Goal: Transaction & Acquisition: Purchase product/service

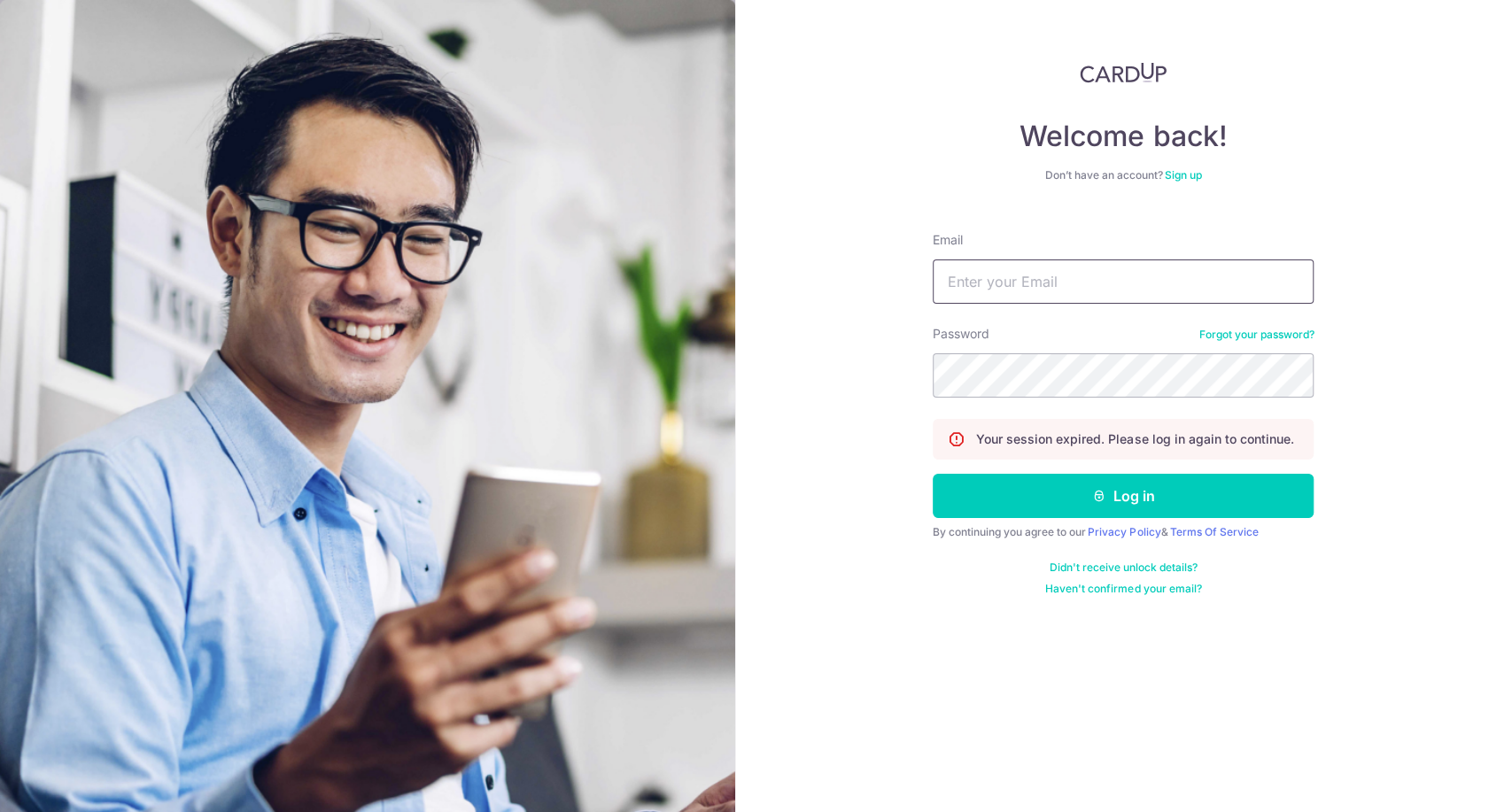
type input "jeffsun@reform.asia"
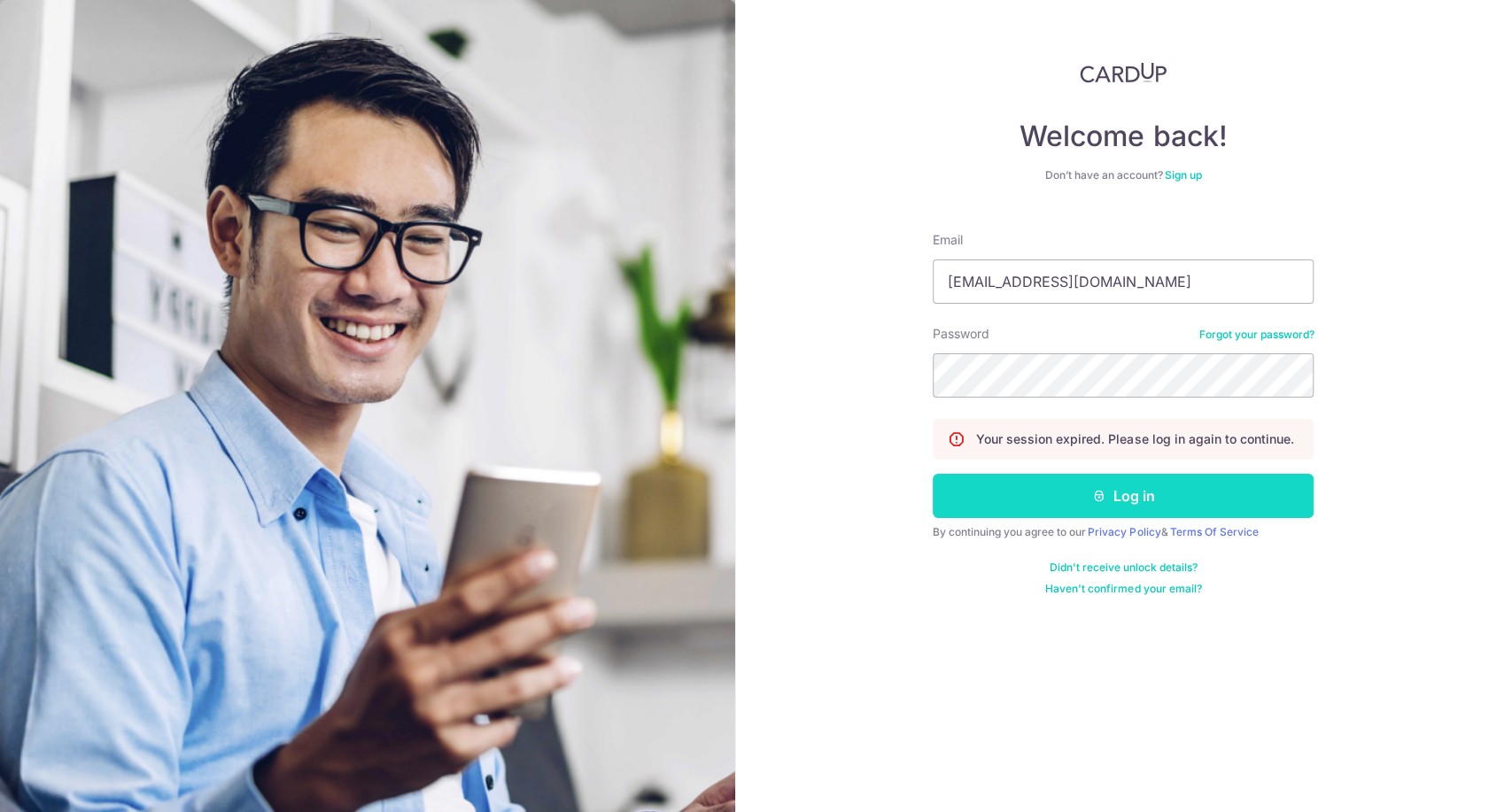
click at [1121, 508] on button "Log in" at bounding box center [1123, 496] width 381 height 45
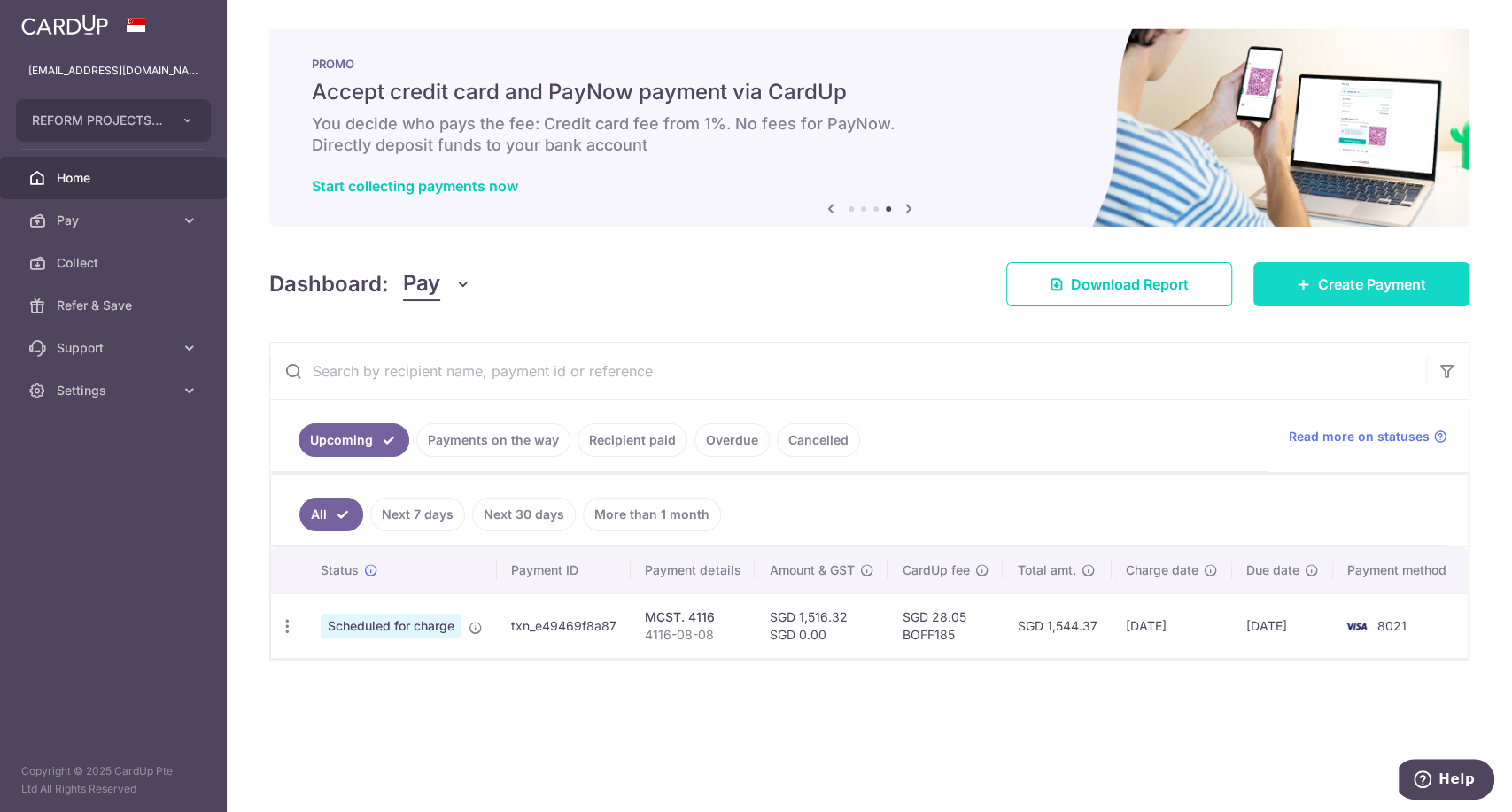
click at [1311, 291] on link "Create Payment" at bounding box center [1361, 284] width 216 height 45
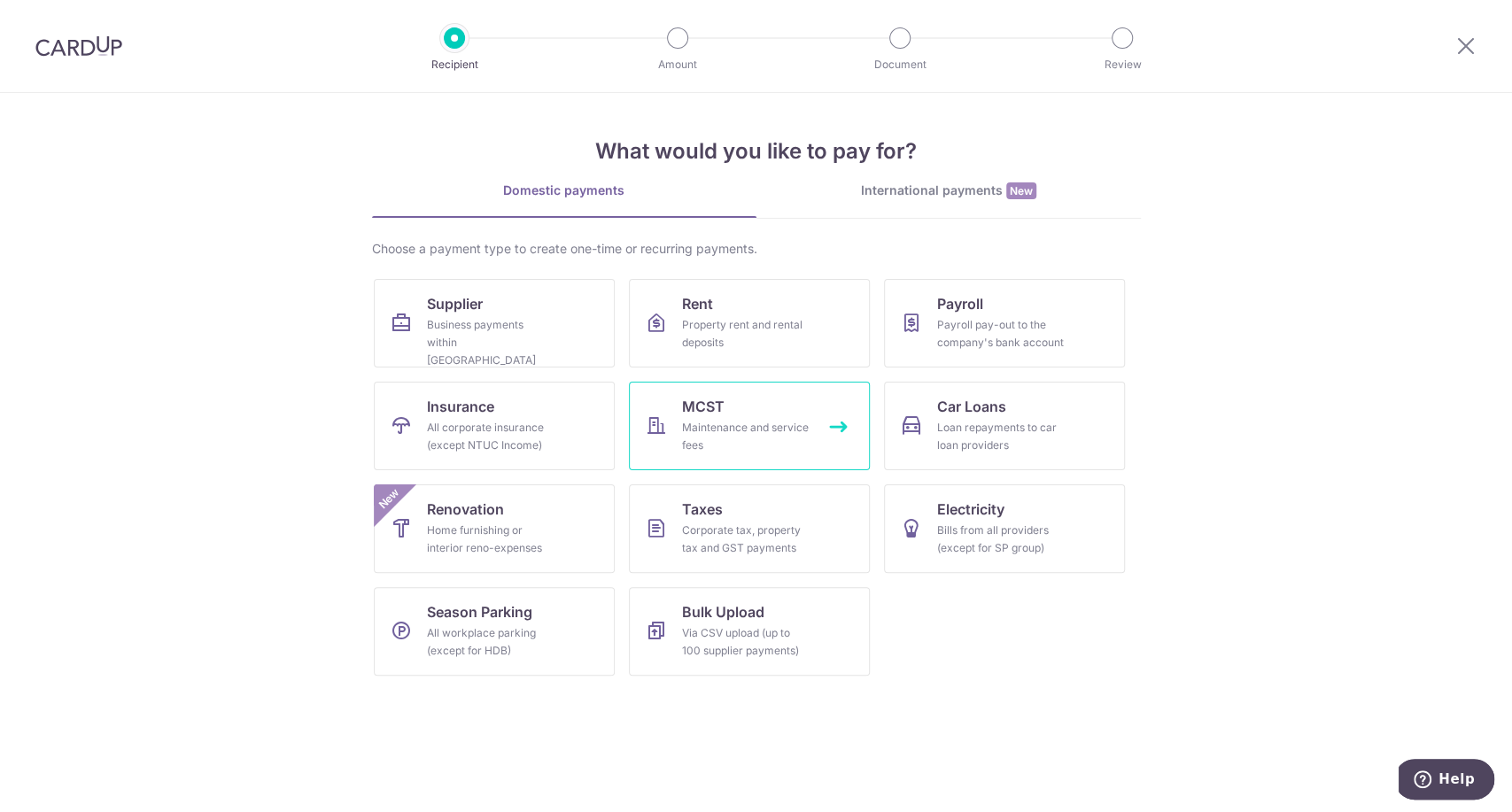
click at [686, 432] on div "Maintenance and service fees" at bounding box center [746, 436] width 127 height 35
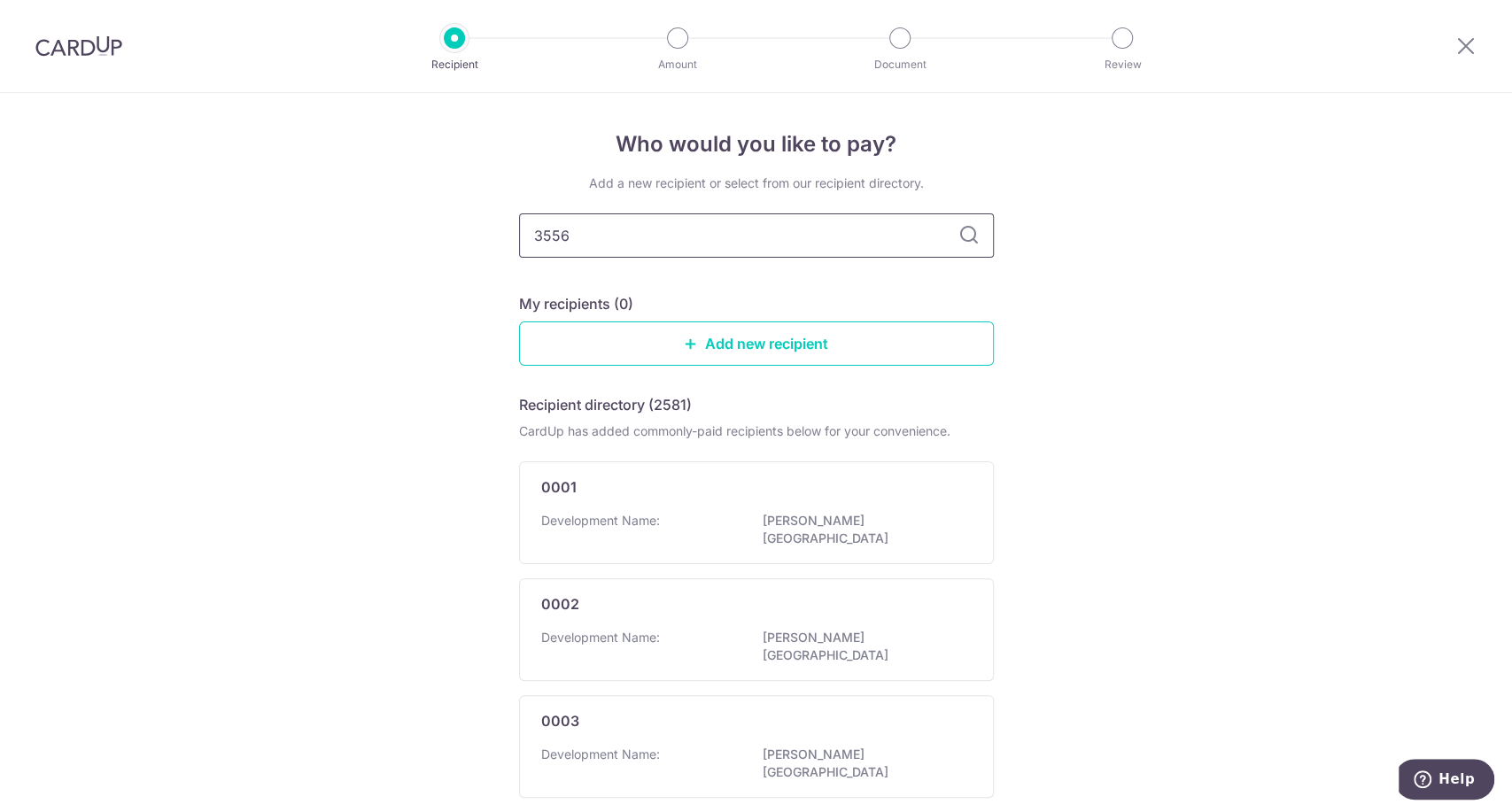
type input "3556"
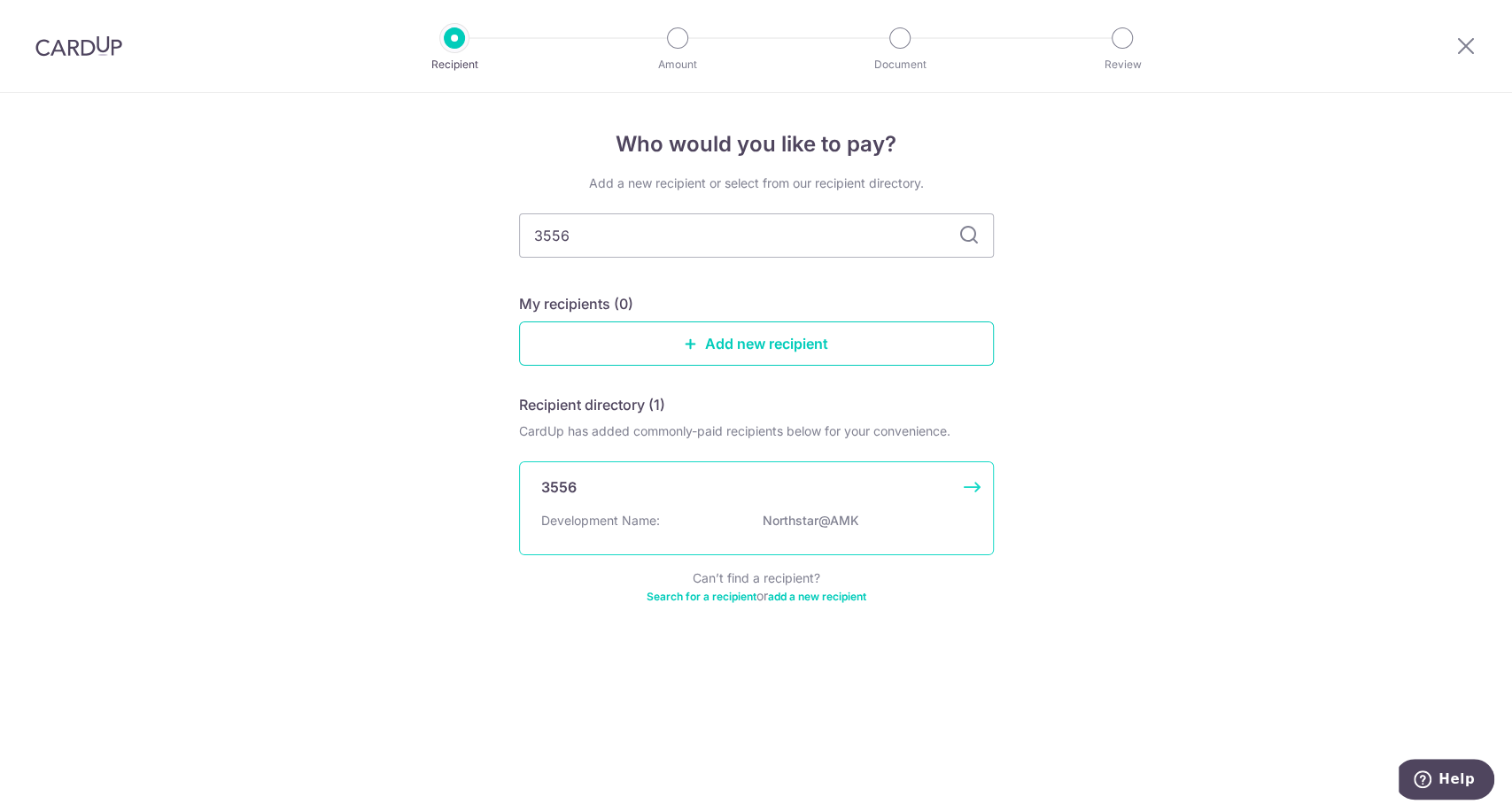
click at [651, 489] on div "3556" at bounding box center [746, 487] width 409 height 21
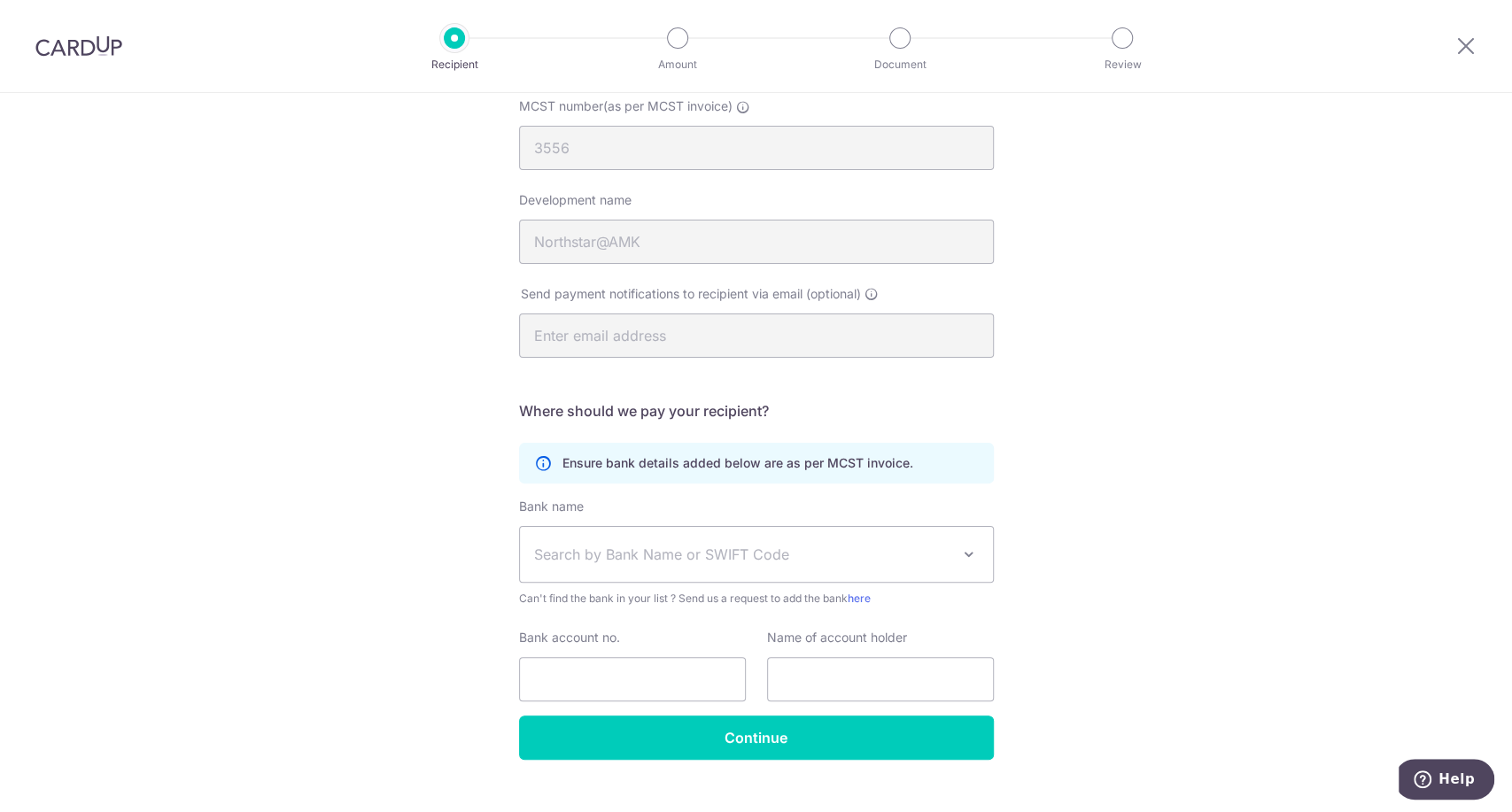
scroll to position [217, 0]
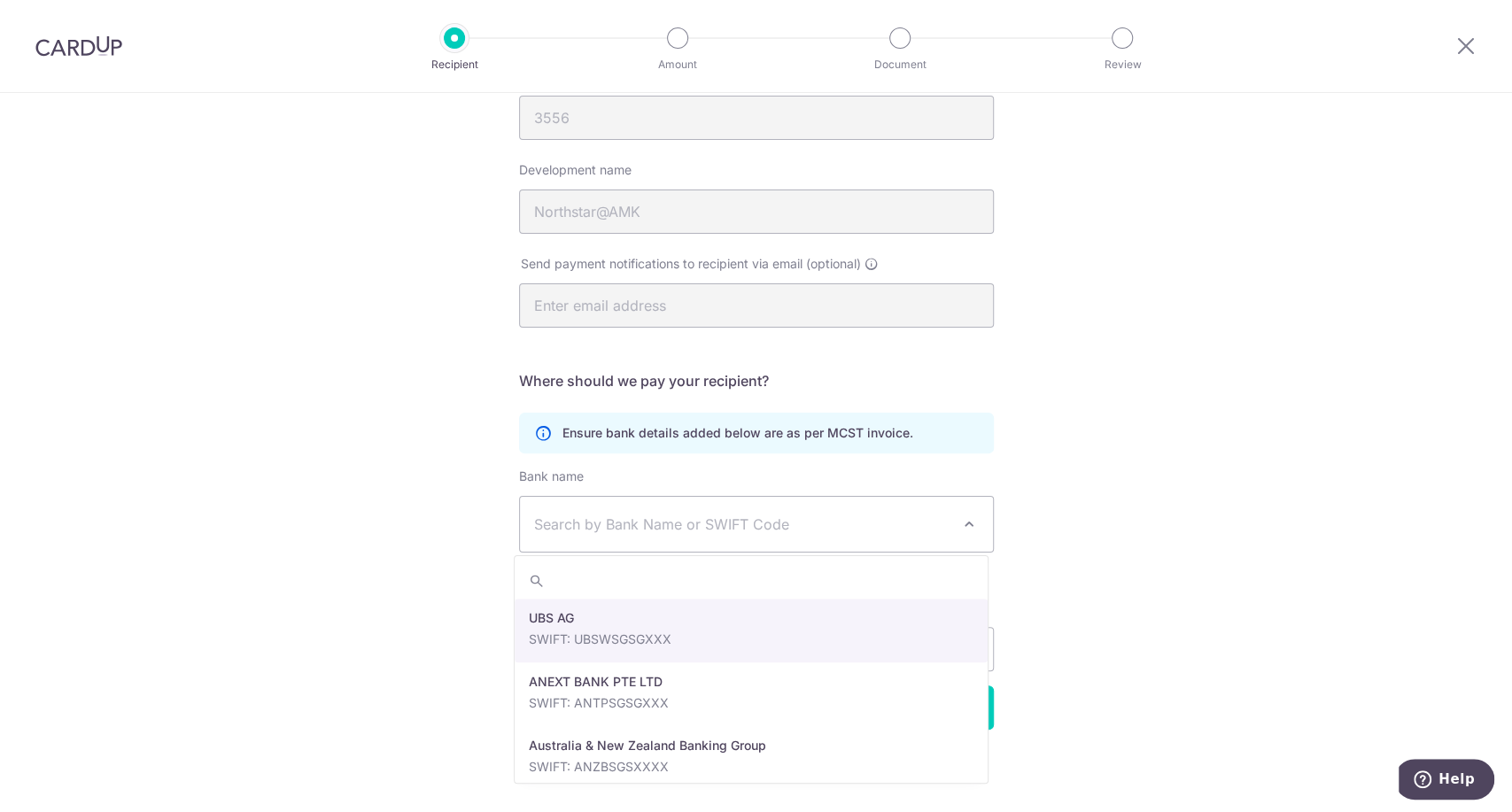
click at [677, 523] on span "Search by Bank Name or SWIFT Code" at bounding box center [742, 525] width 416 height 21
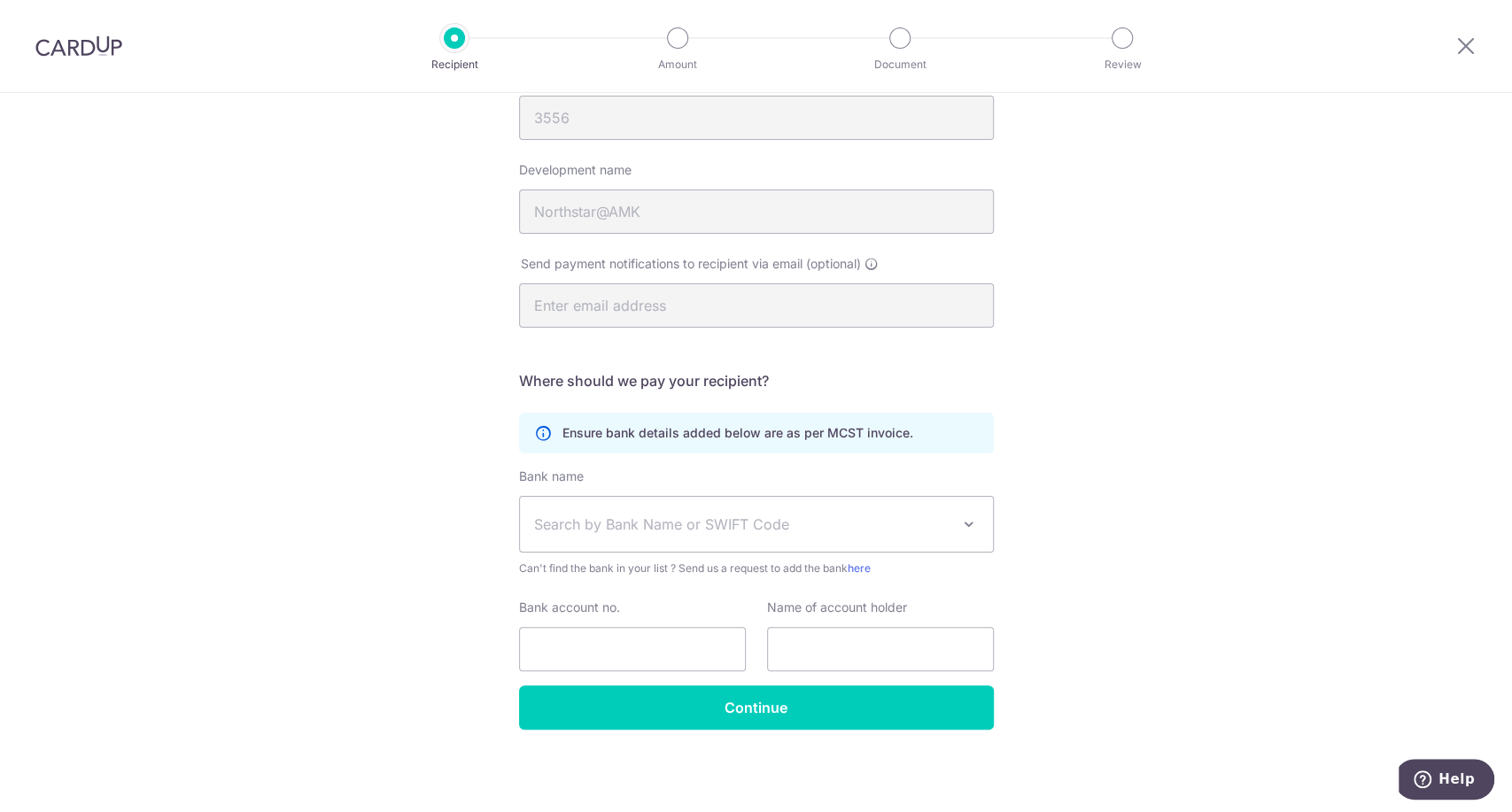
click at [1141, 392] on div "Who would you like to pay? Your recipient does not need a CardUp account to rec…" at bounding box center [756, 344] width 1512 height 937
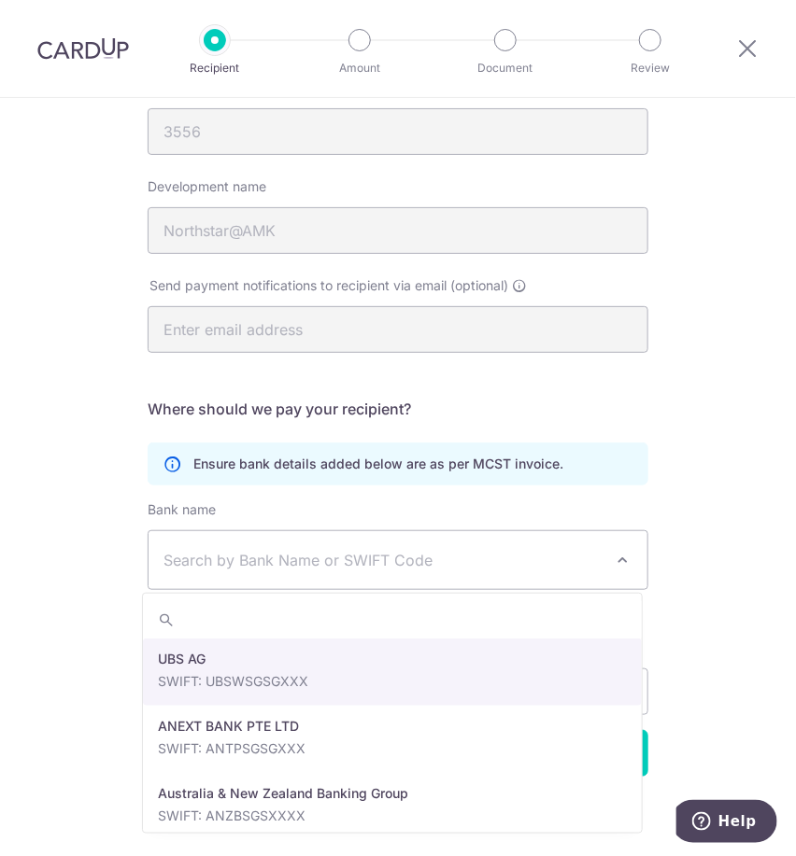
click at [231, 546] on span "Search by Bank Name or SWIFT Code" at bounding box center [397, 560] width 499 height 58
type input "overse"
select select "12"
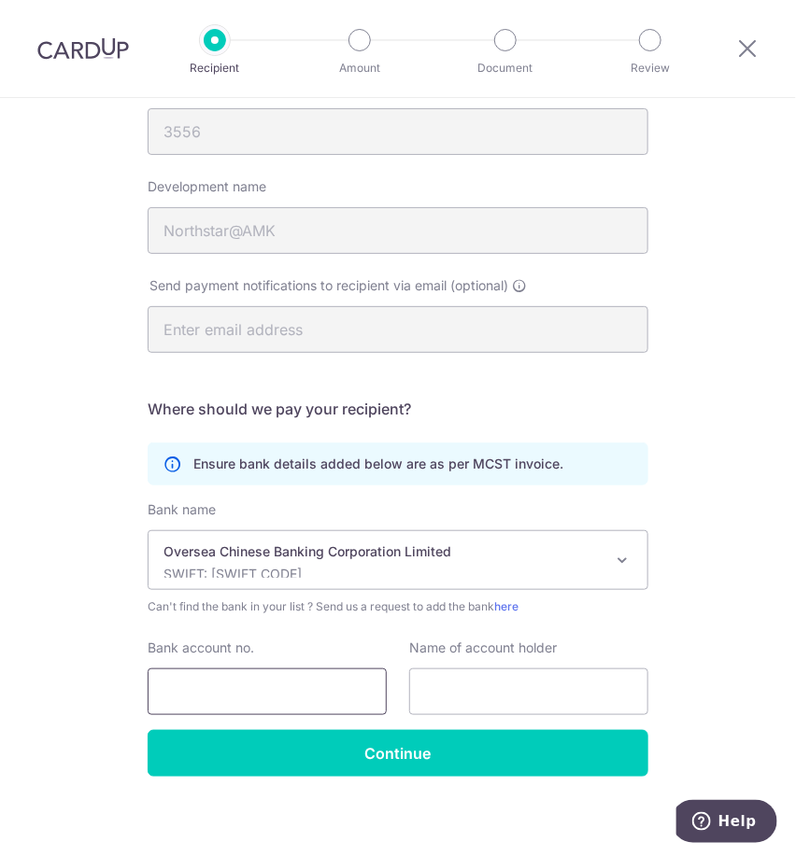
click at [295, 692] on input "Bank account no." at bounding box center [267, 692] width 239 height 47
click at [187, 692] on input "Bank account no." at bounding box center [267, 692] width 239 height 47
paste input "629-543737-001"
type input "629543737001"
click at [553, 689] on input "text" at bounding box center [528, 692] width 239 height 47
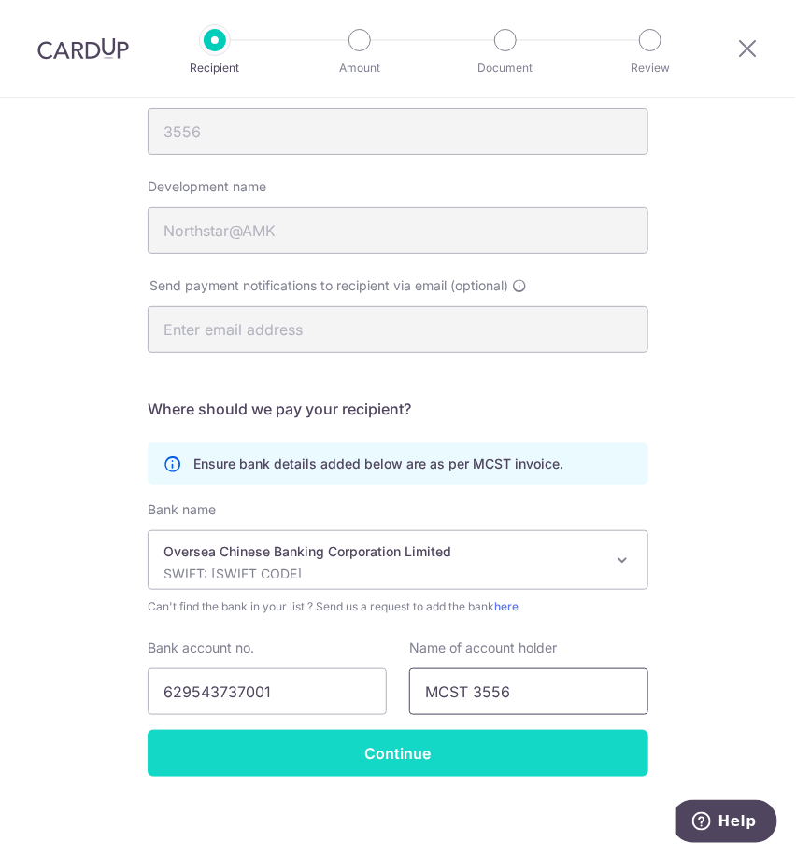
type input "MCST 3556"
click at [451, 756] on input "Continue" at bounding box center [398, 753] width 501 height 47
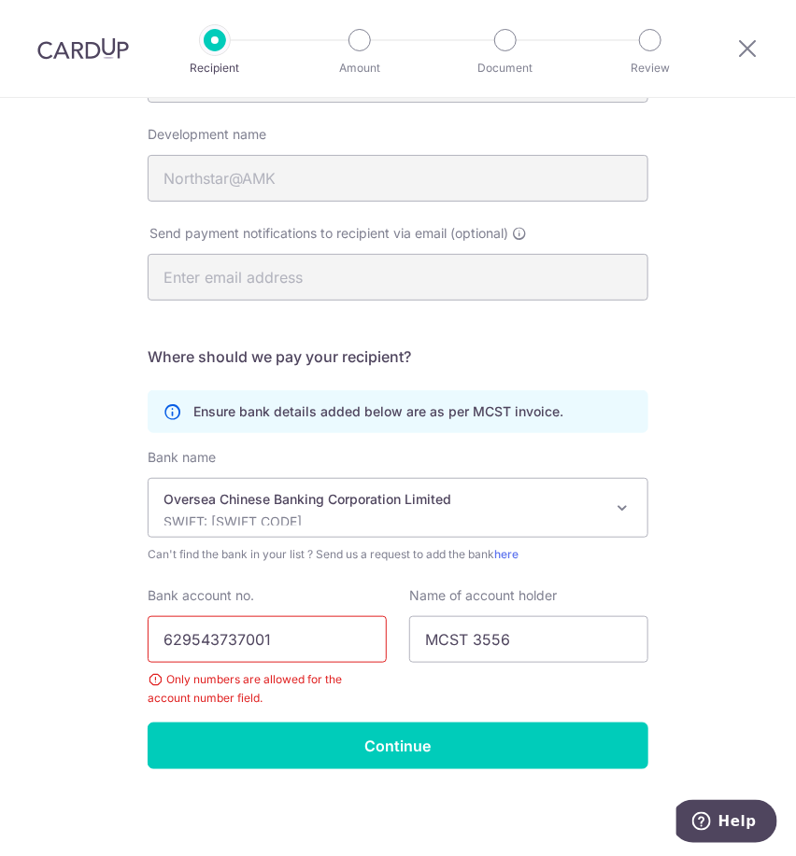
click at [289, 648] on input "629543737001" at bounding box center [267, 639] width 239 height 47
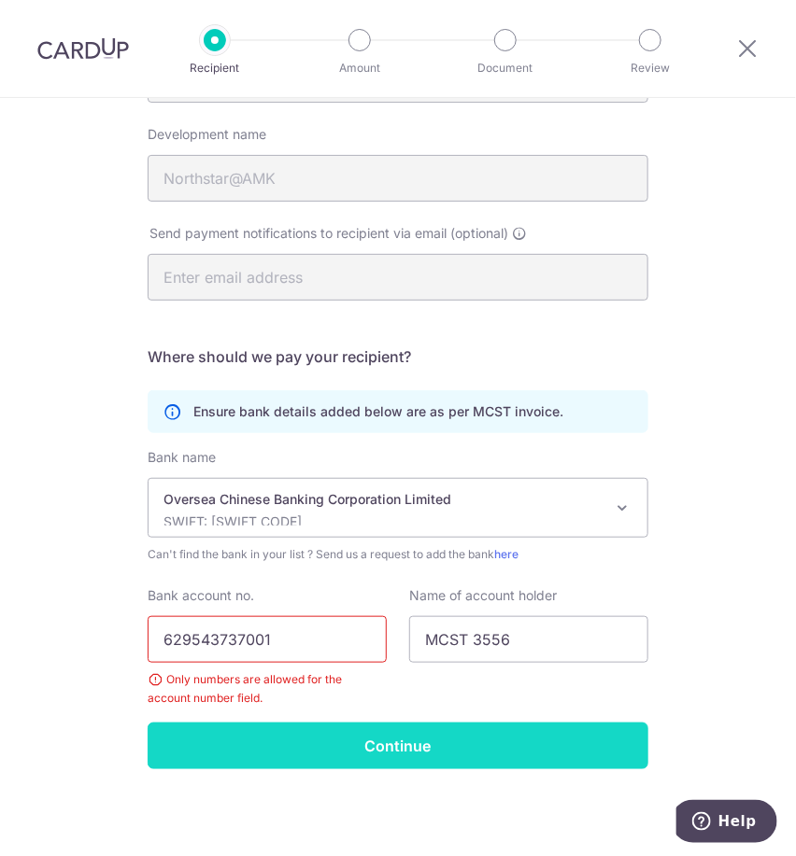
type input "629543737001"
click at [316, 741] on input "Continue" at bounding box center [398, 746] width 501 height 47
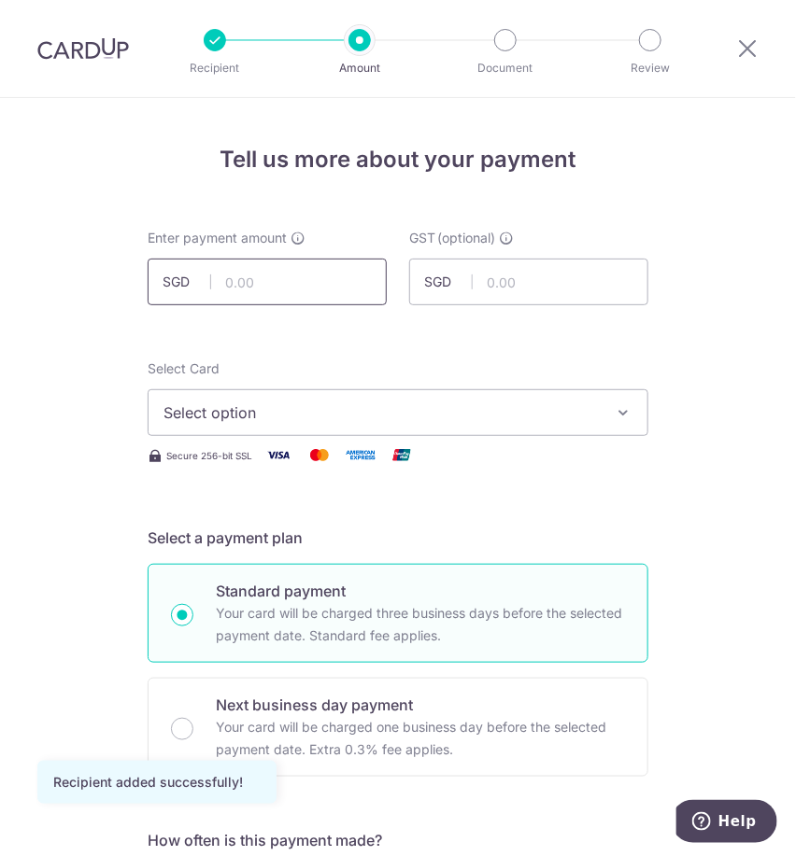
drag, startPoint x: 0, startPoint y: 0, endPoint x: 231, endPoint y: 285, distance: 366.5
click at [231, 285] on input "text" at bounding box center [267, 282] width 239 height 47
type input "501.98"
click at [549, 420] on span "Select option" at bounding box center [380, 413] width 435 height 22
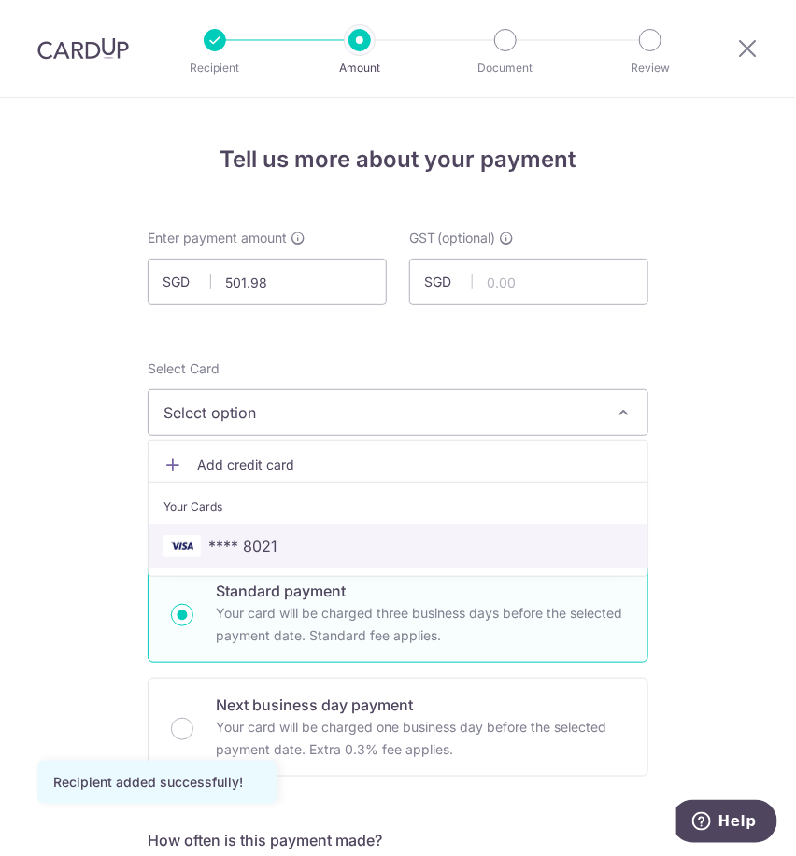
click at [468, 546] on span "**** 8021" at bounding box center [397, 546] width 469 height 22
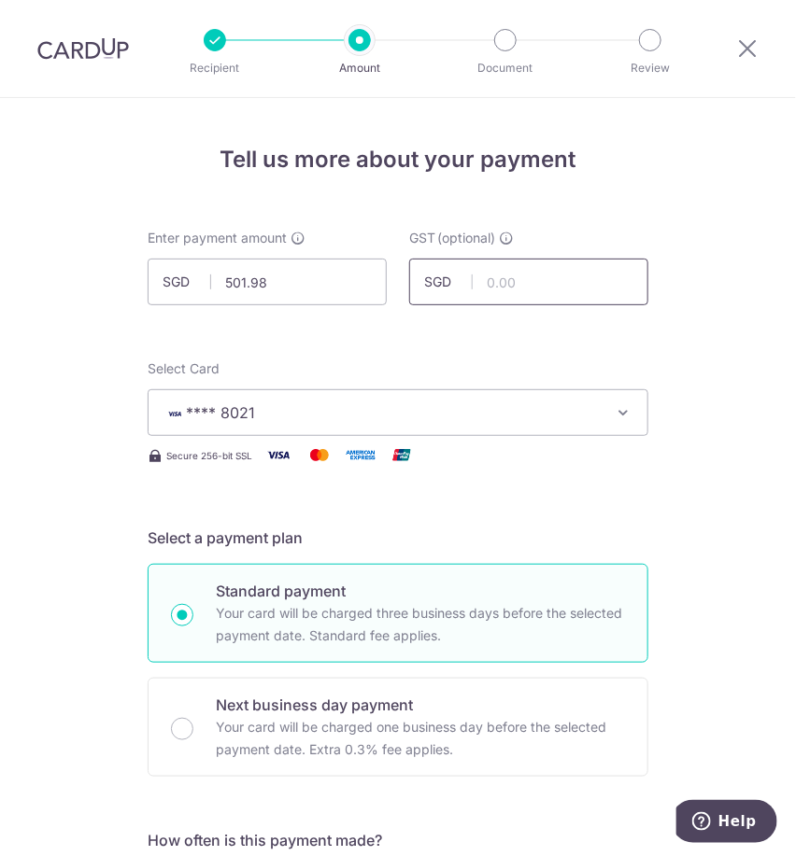
click at [534, 280] on input "text" at bounding box center [528, 282] width 239 height 47
paste input "BOFF185"
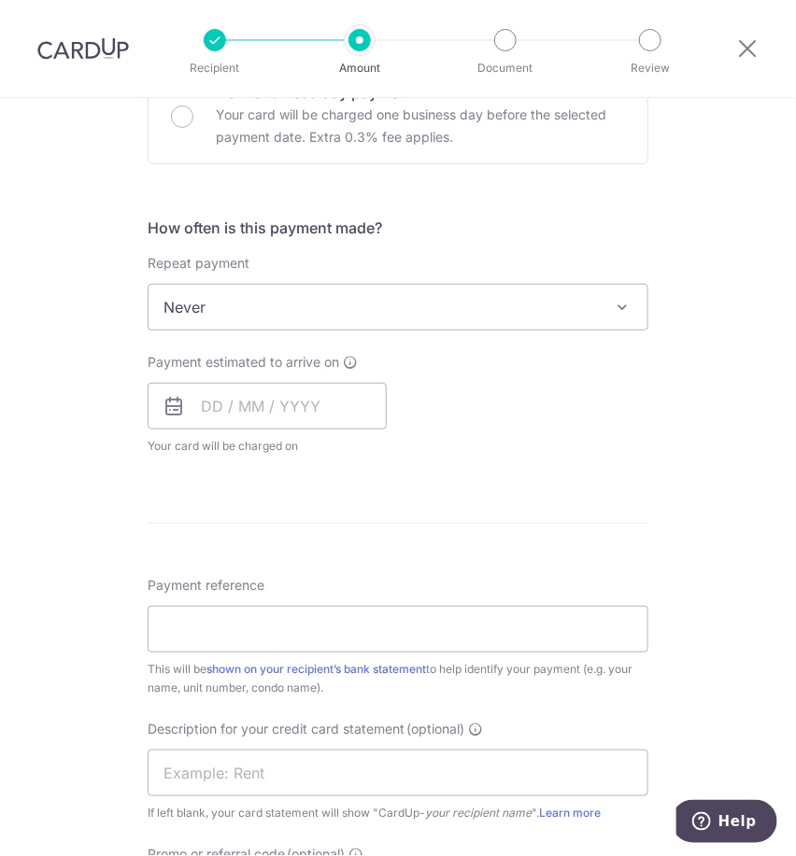
scroll to position [613, 0]
click at [306, 405] on input "text" at bounding box center [267, 406] width 239 height 47
type input "NaN"
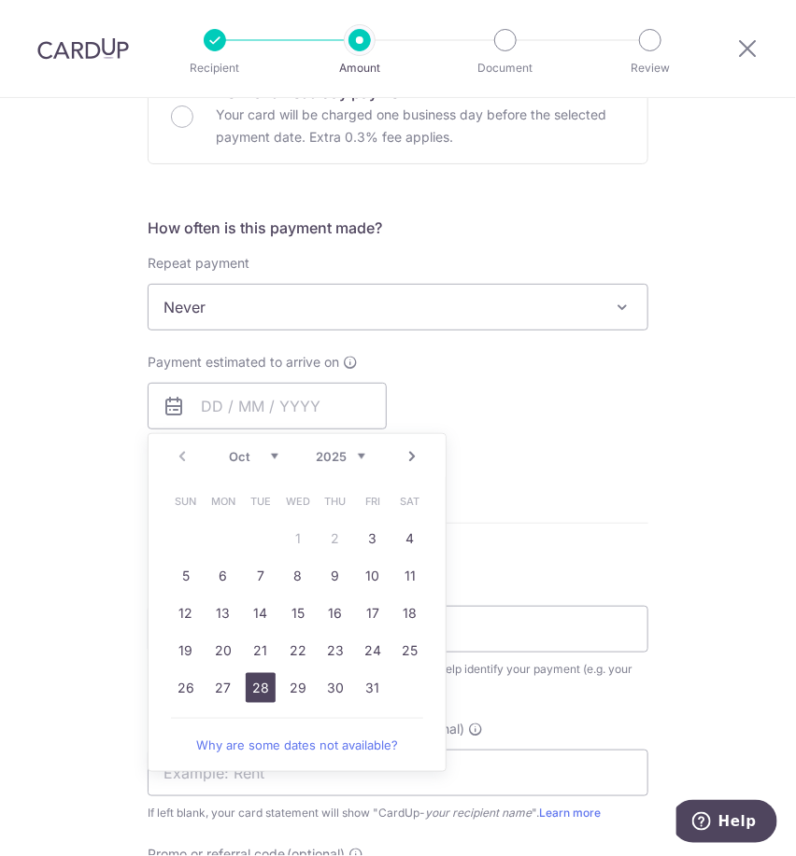
click at [247, 684] on link "28" at bounding box center [261, 688] width 30 height 30
type input "[DATE]"
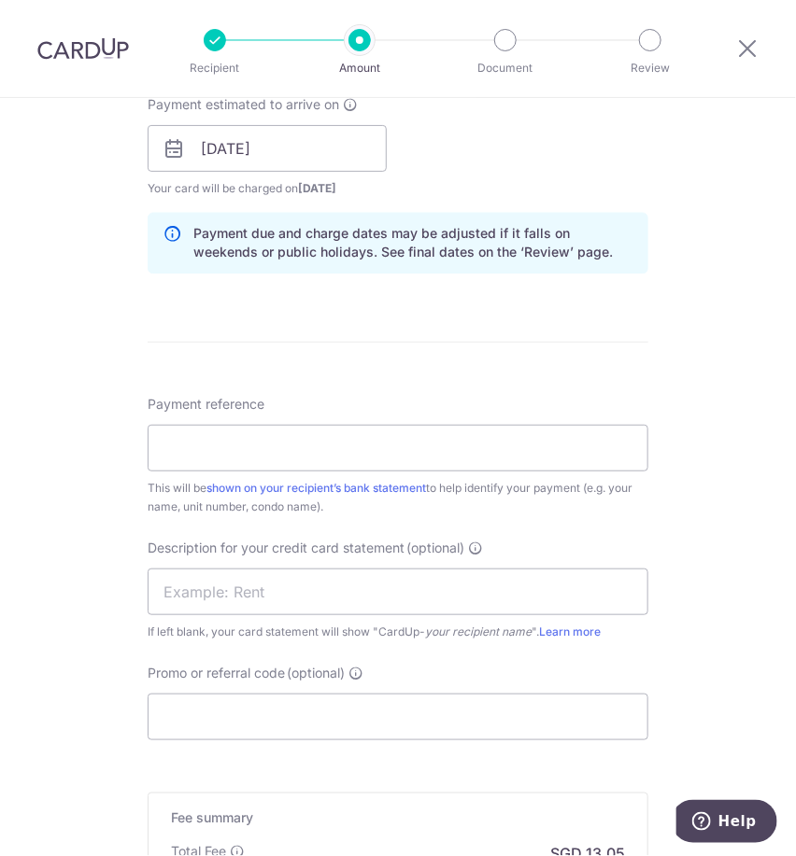
scroll to position [871, 0]
click at [391, 443] on input "Payment reference" at bounding box center [398, 447] width 501 height 47
click at [203, 455] on input "Payment reference" at bounding box center [398, 447] width 501 height 47
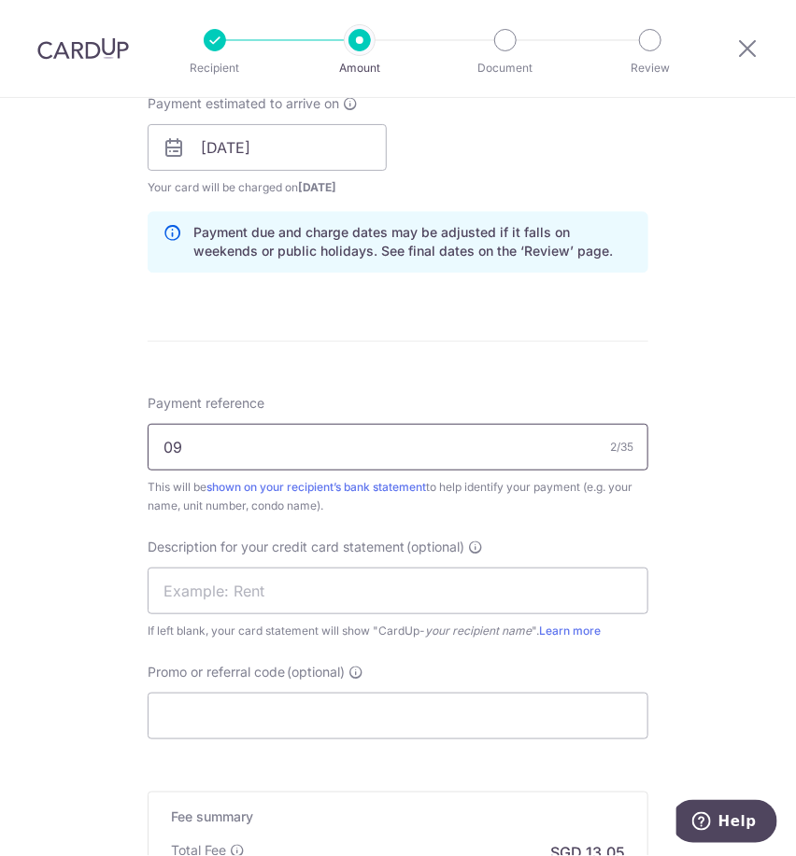
type input "09-58 2506004"
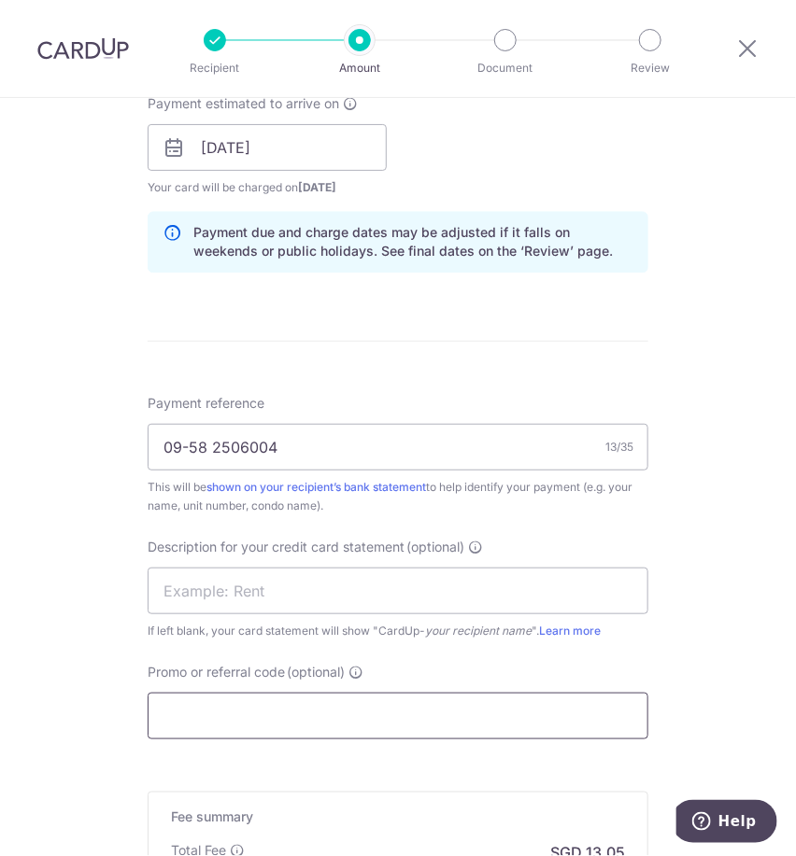
click at [274, 720] on input "Promo or referral code (optional)" at bounding box center [398, 716] width 501 height 47
paste input "BOFF185"
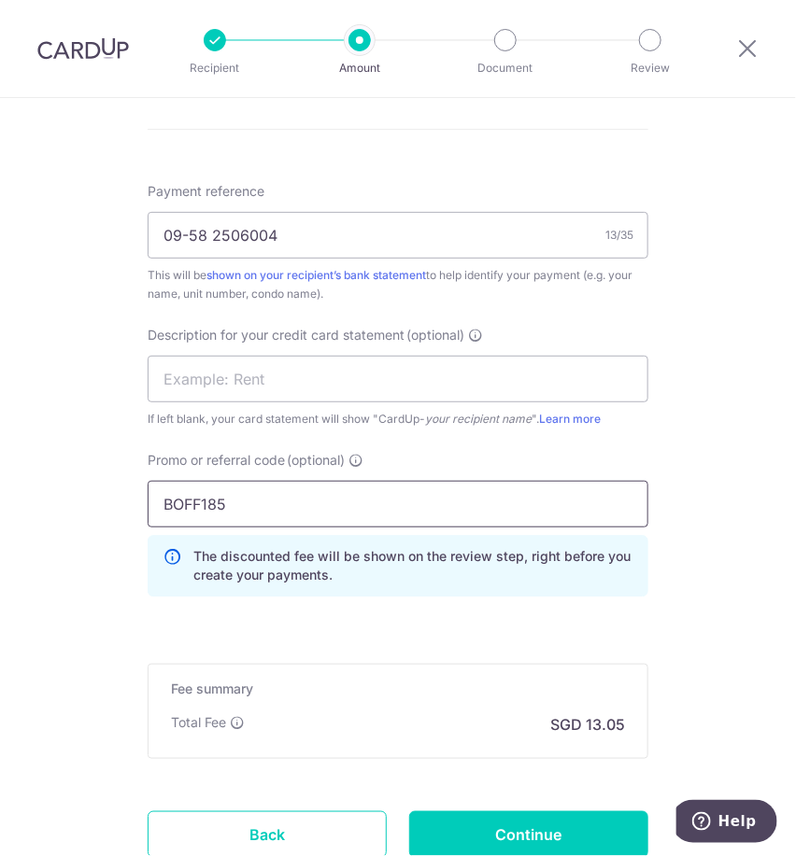
scroll to position [1098, 0]
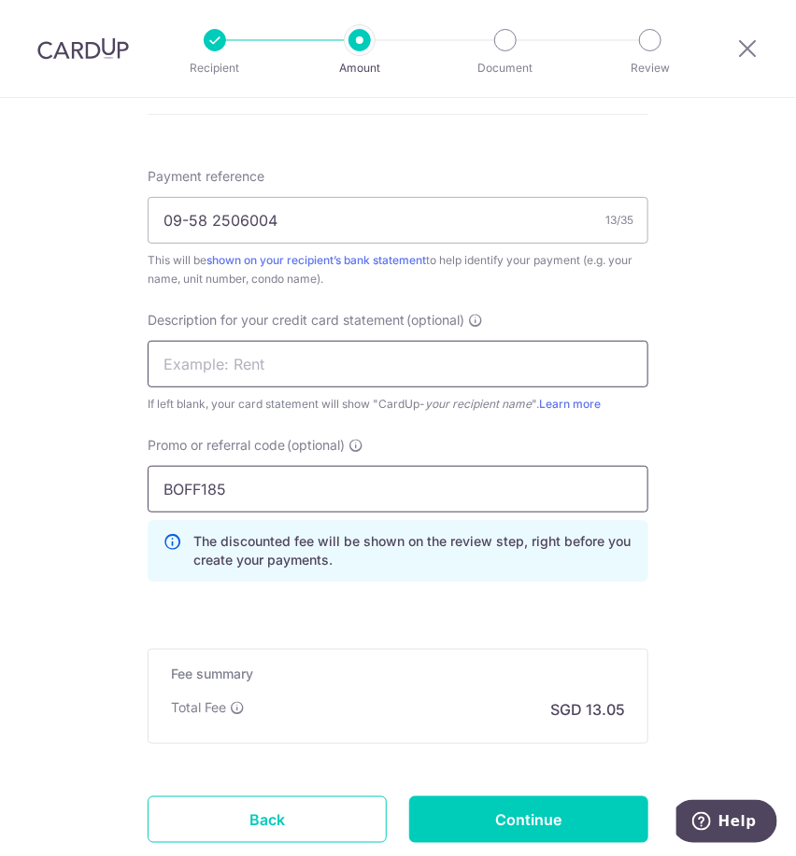
type input "BOFF185"
click at [343, 372] on input "text" at bounding box center [398, 364] width 501 height 47
type input "0"
type input "N"
type input "A"
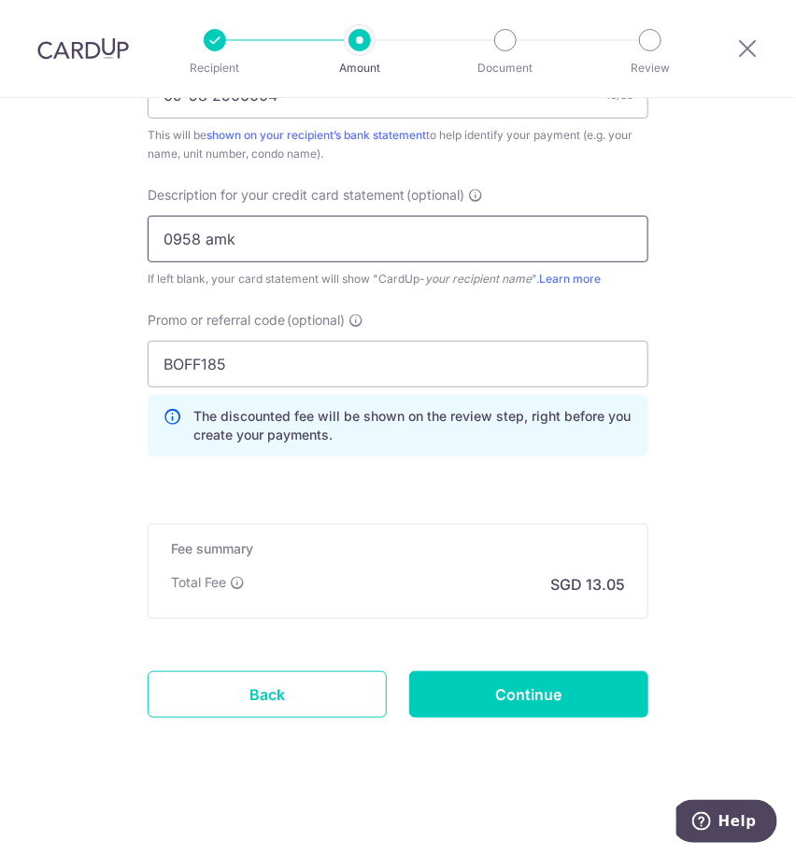
scroll to position [1222, 0]
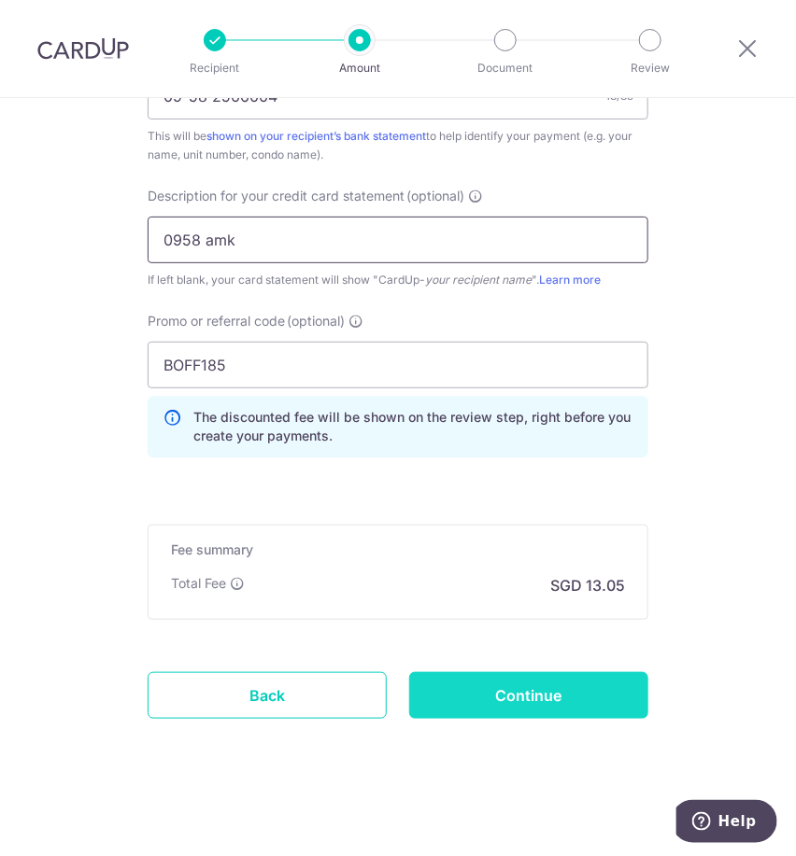
type input "0958 amk"
click at [551, 687] on input "Continue" at bounding box center [528, 695] width 239 height 47
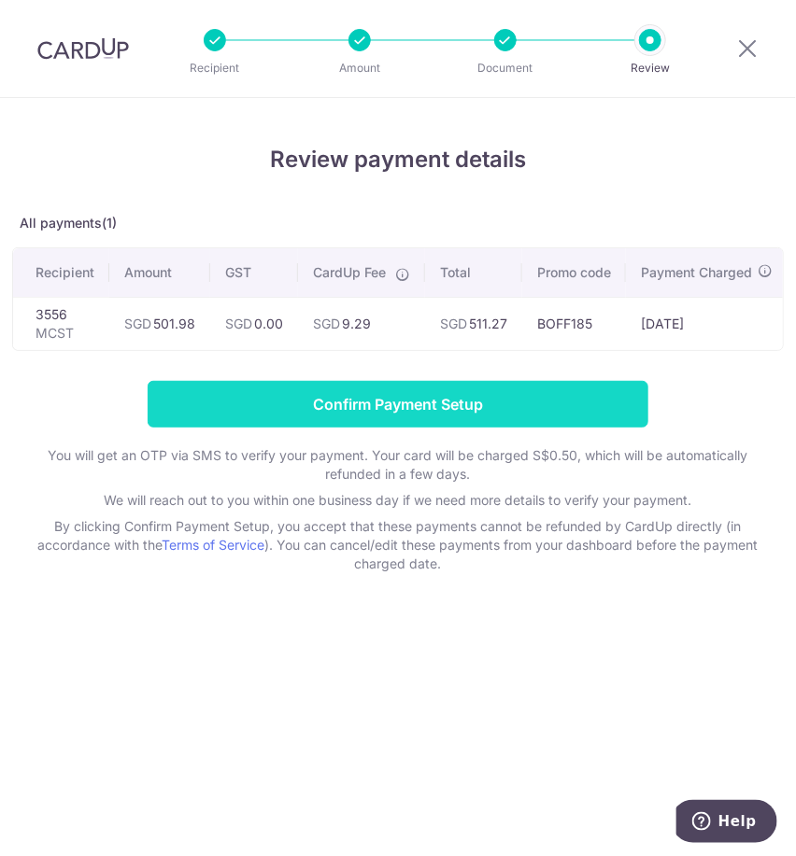
click at [487, 420] on input "Confirm Payment Setup" at bounding box center [398, 404] width 501 height 47
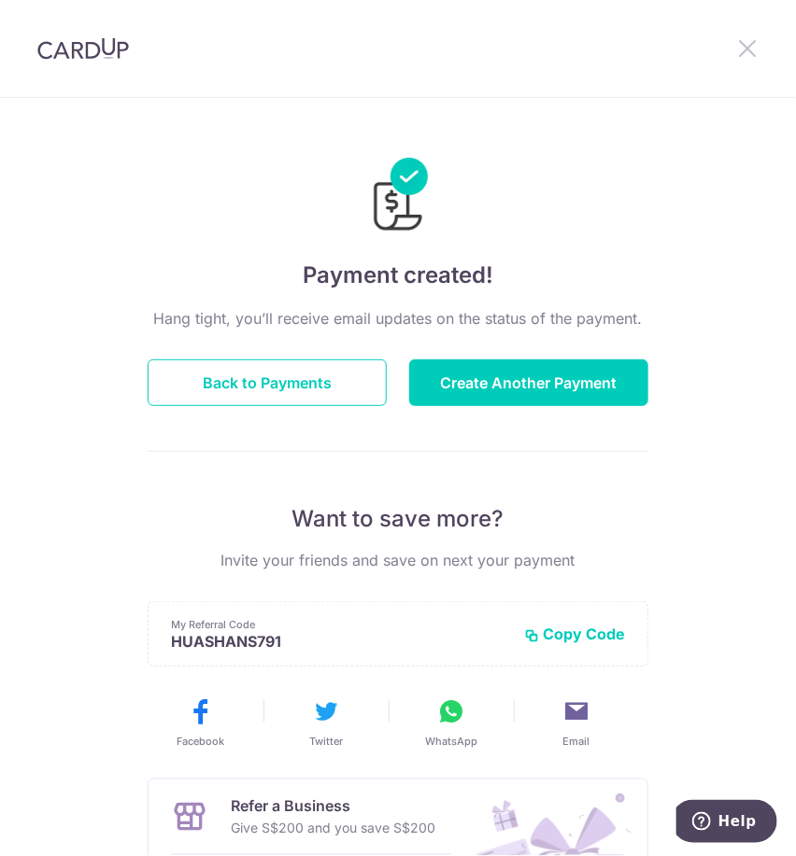
click at [753, 48] on icon at bounding box center [747, 47] width 22 height 23
